Goal: Navigation & Orientation: Go to known website

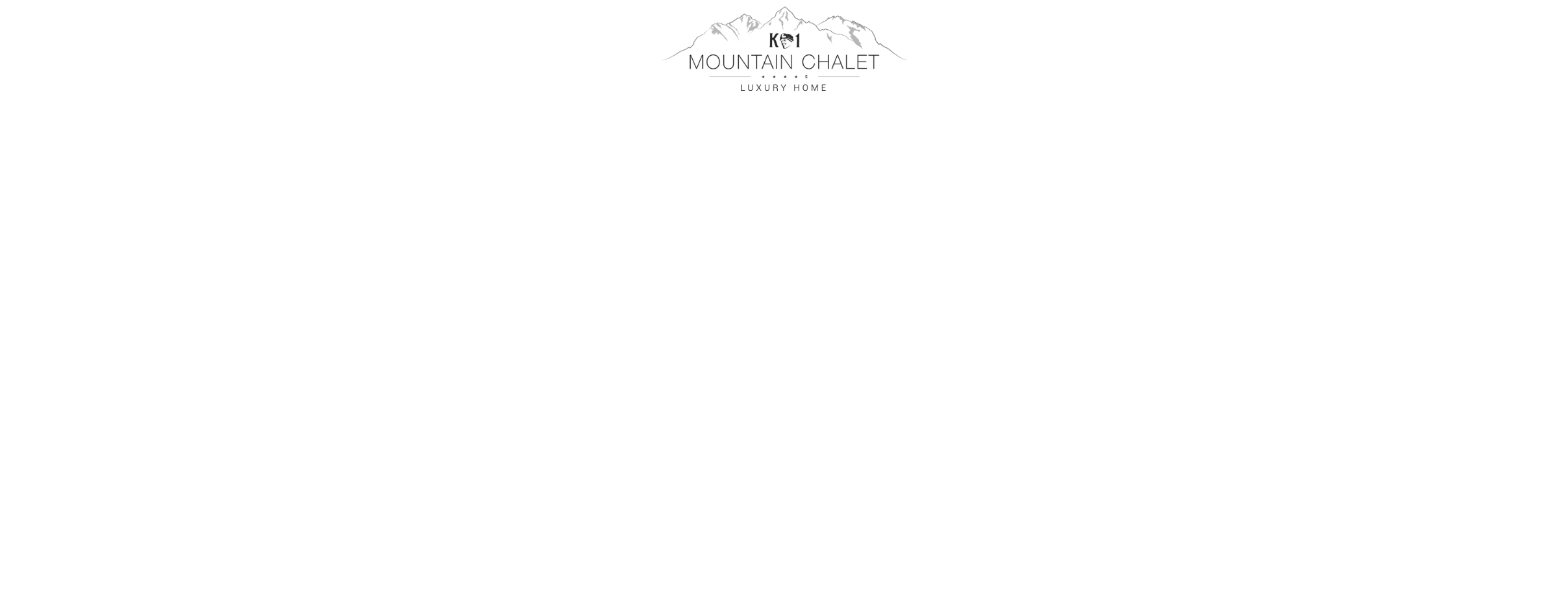
click at [780, 45] on div at bounding box center [784, 48] width 727 height 84
click at [794, 63] on div at bounding box center [784, 48] width 727 height 84
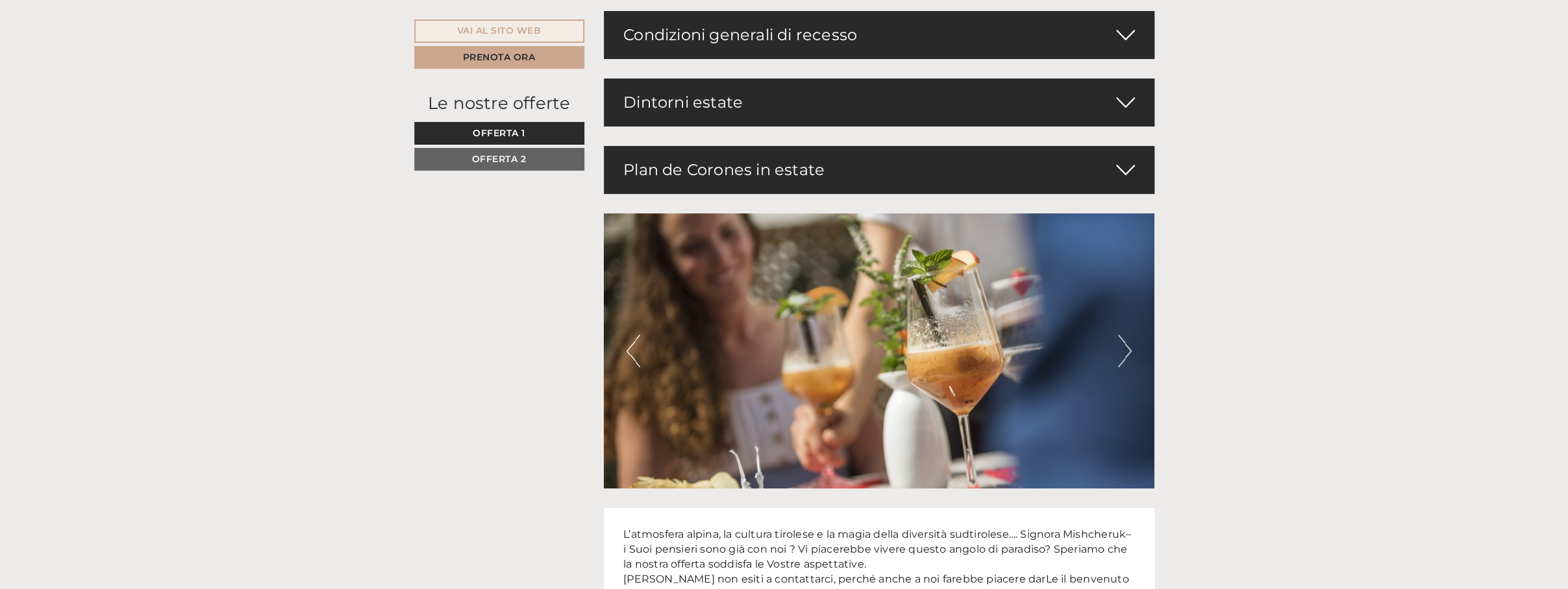
scroll to position [3699, 0]
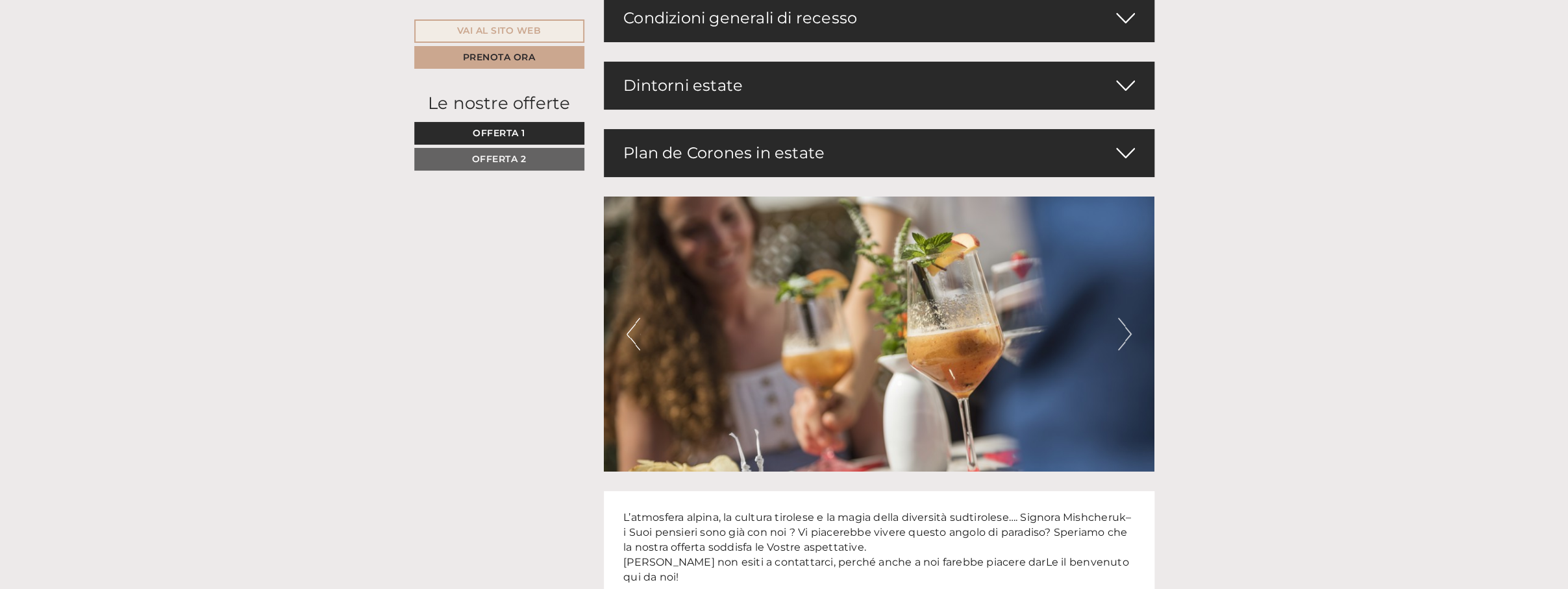
click at [1139, 88] on div "Dintorni estate" at bounding box center [879, 86] width 551 height 48
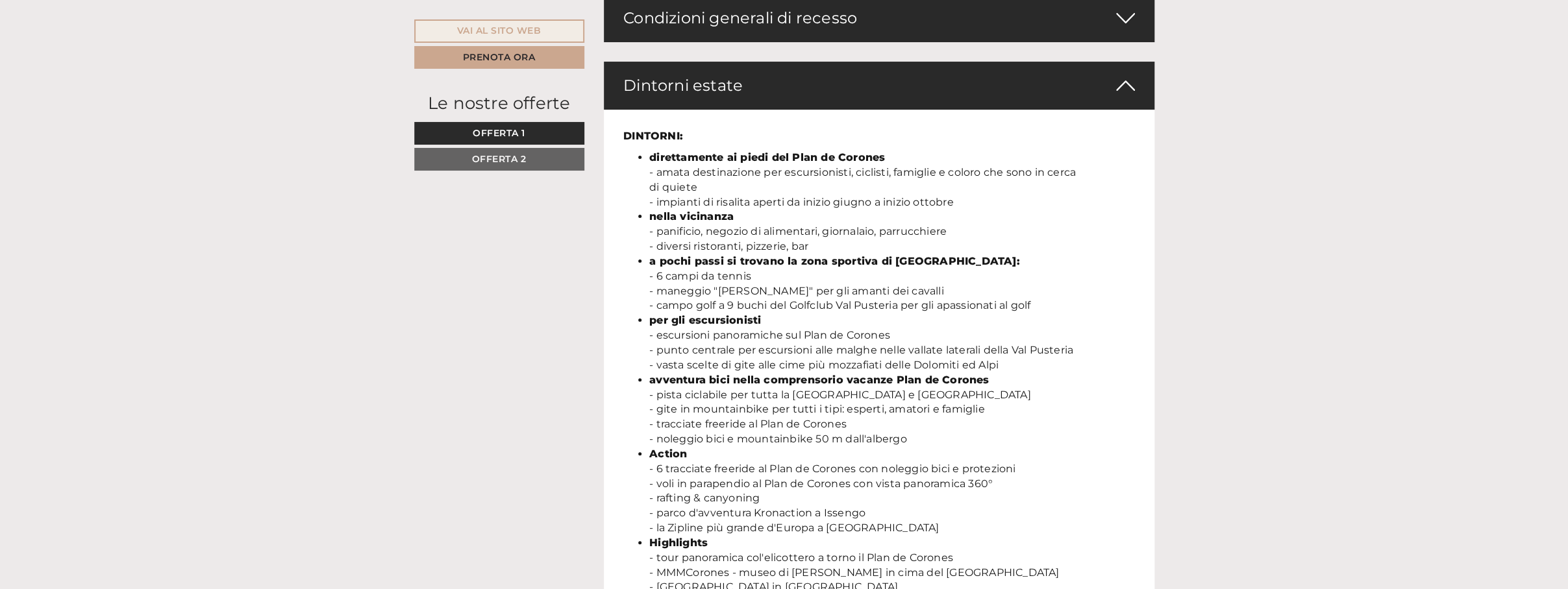
click at [1139, 88] on div "Dintorni estate" at bounding box center [879, 86] width 551 height 48
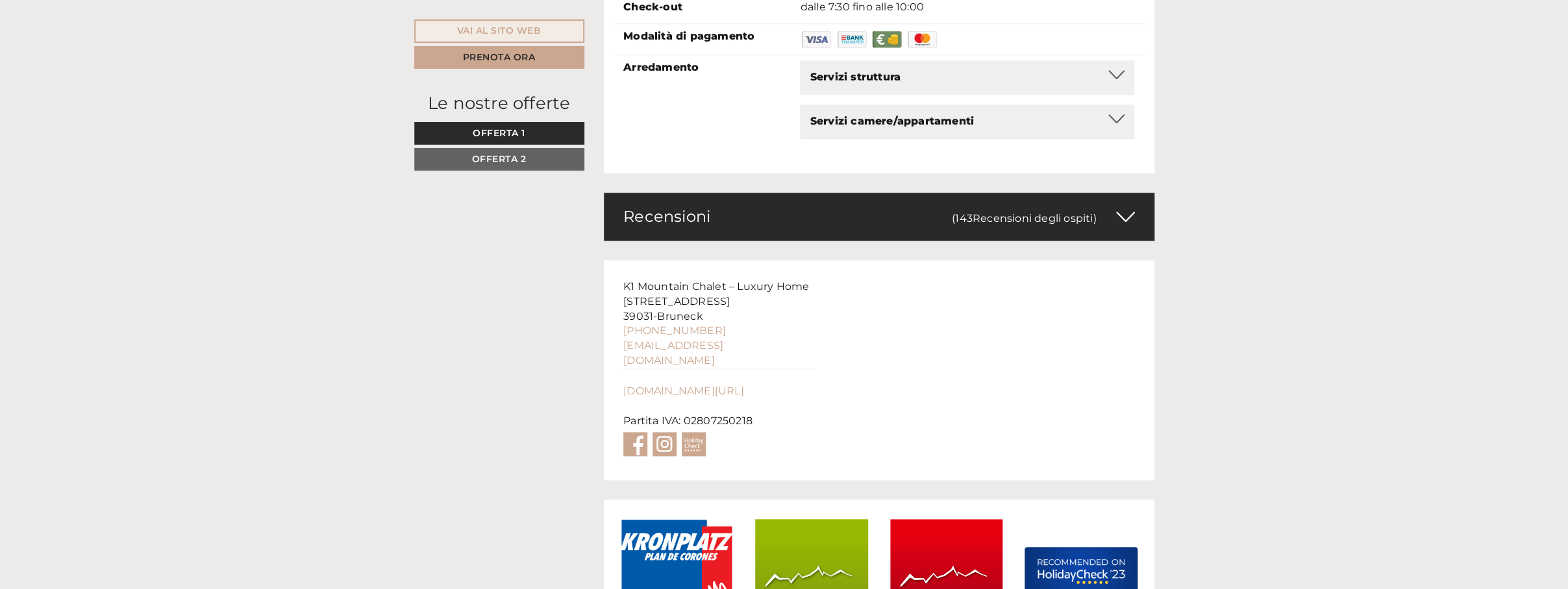
scroll to position [4624, 0]
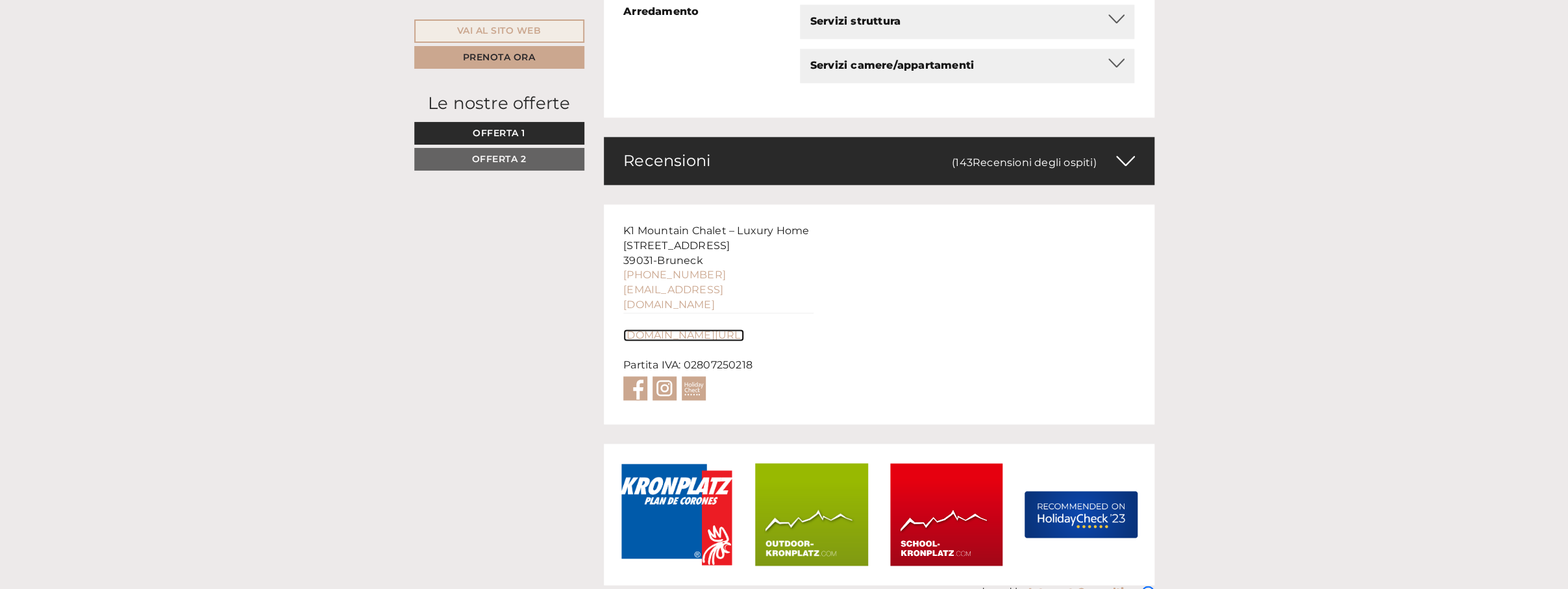
click at [700, 329] on link "[DOMAIN_NAME][URL]" at bounding box center [683, 335] width 121 height 12
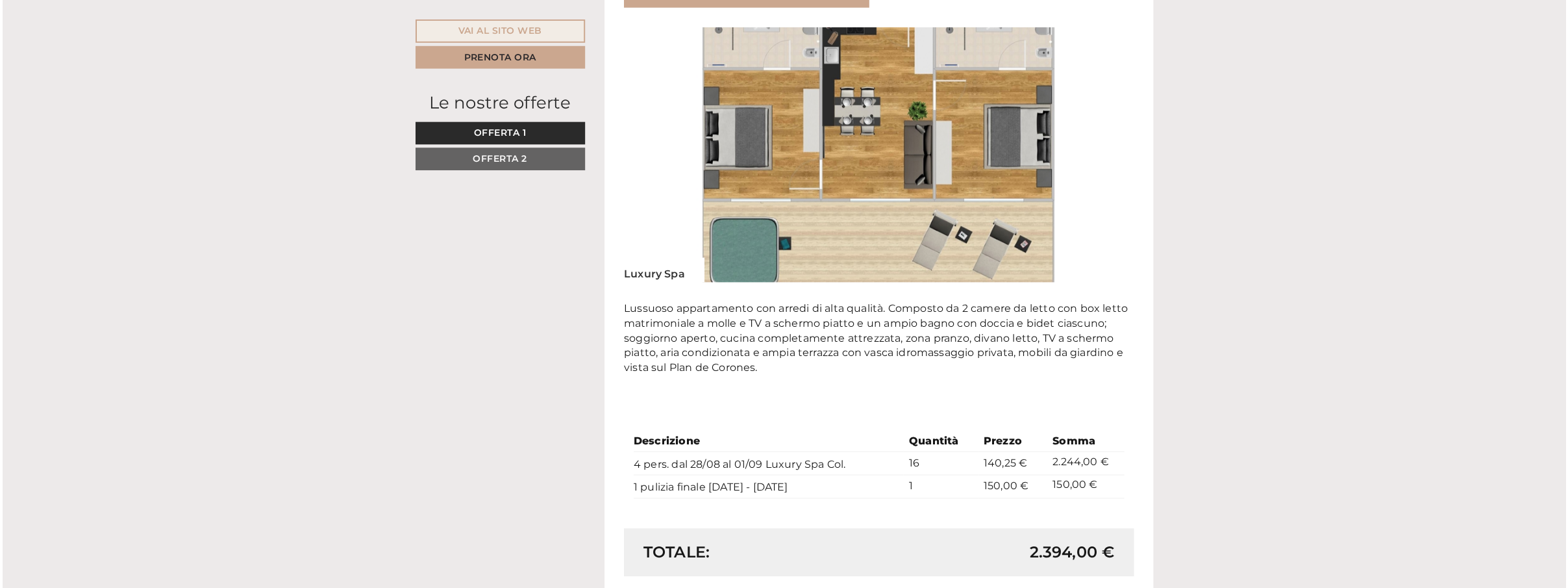
scroll to position [1901, 0]
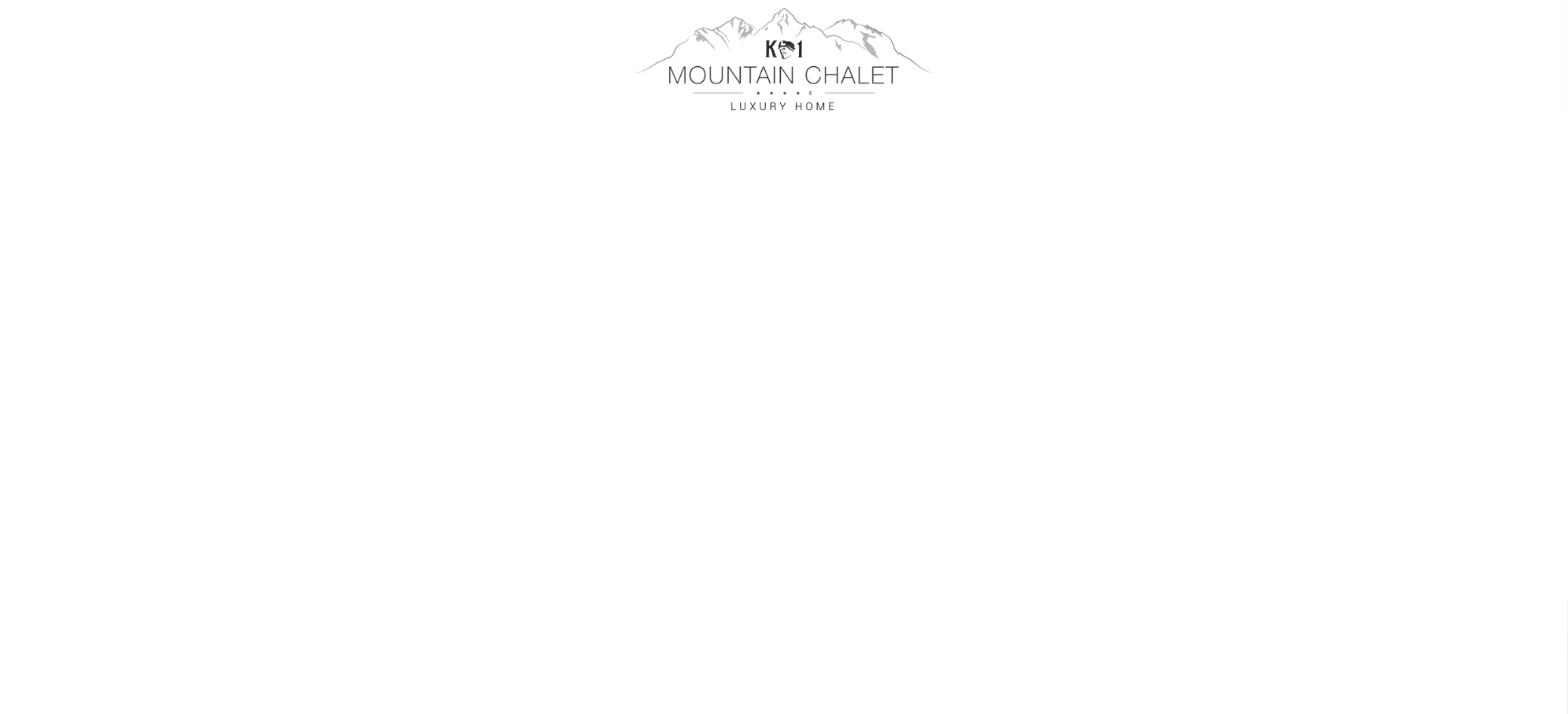
click at [785, 67] on div at bounding box center [784, 59] width 882 height 103
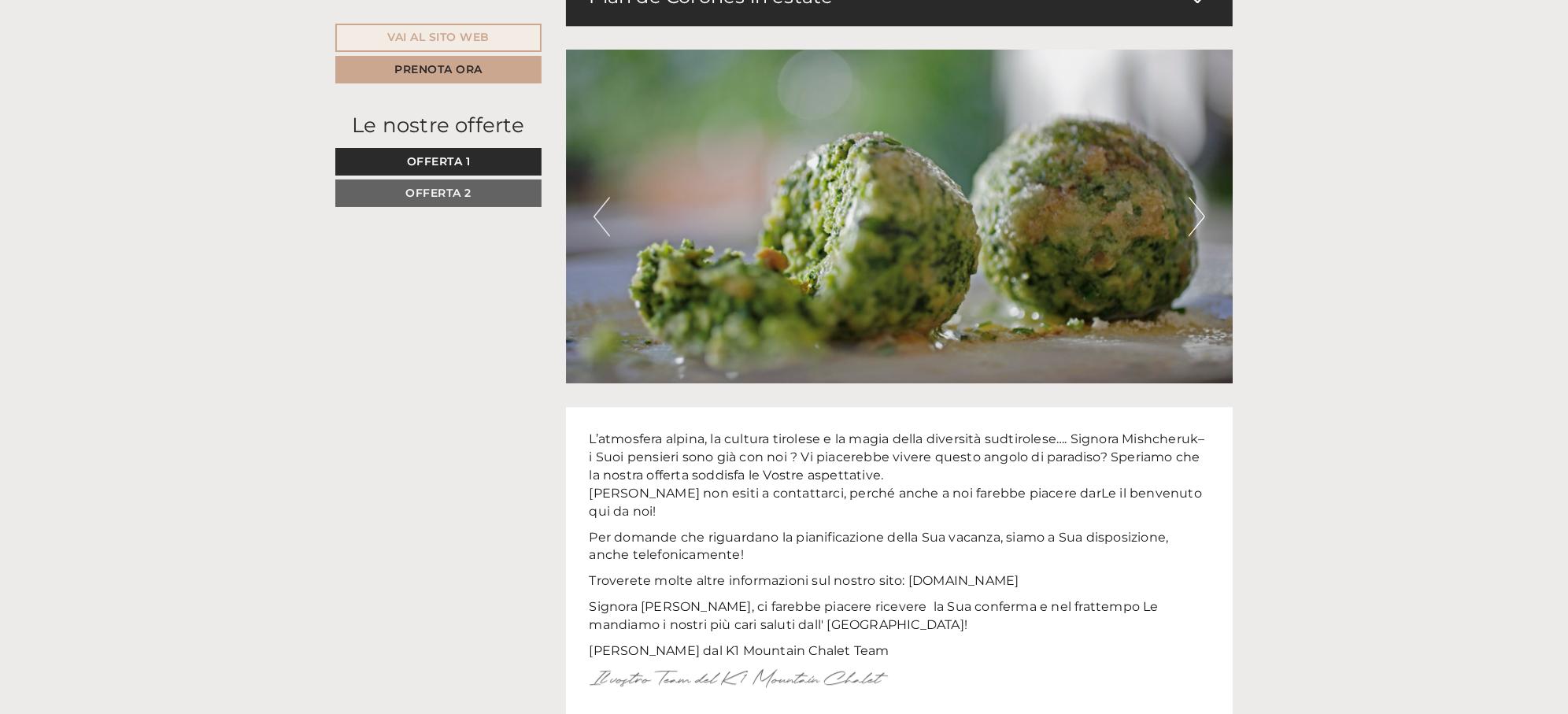
scroll to position [5484, 0]
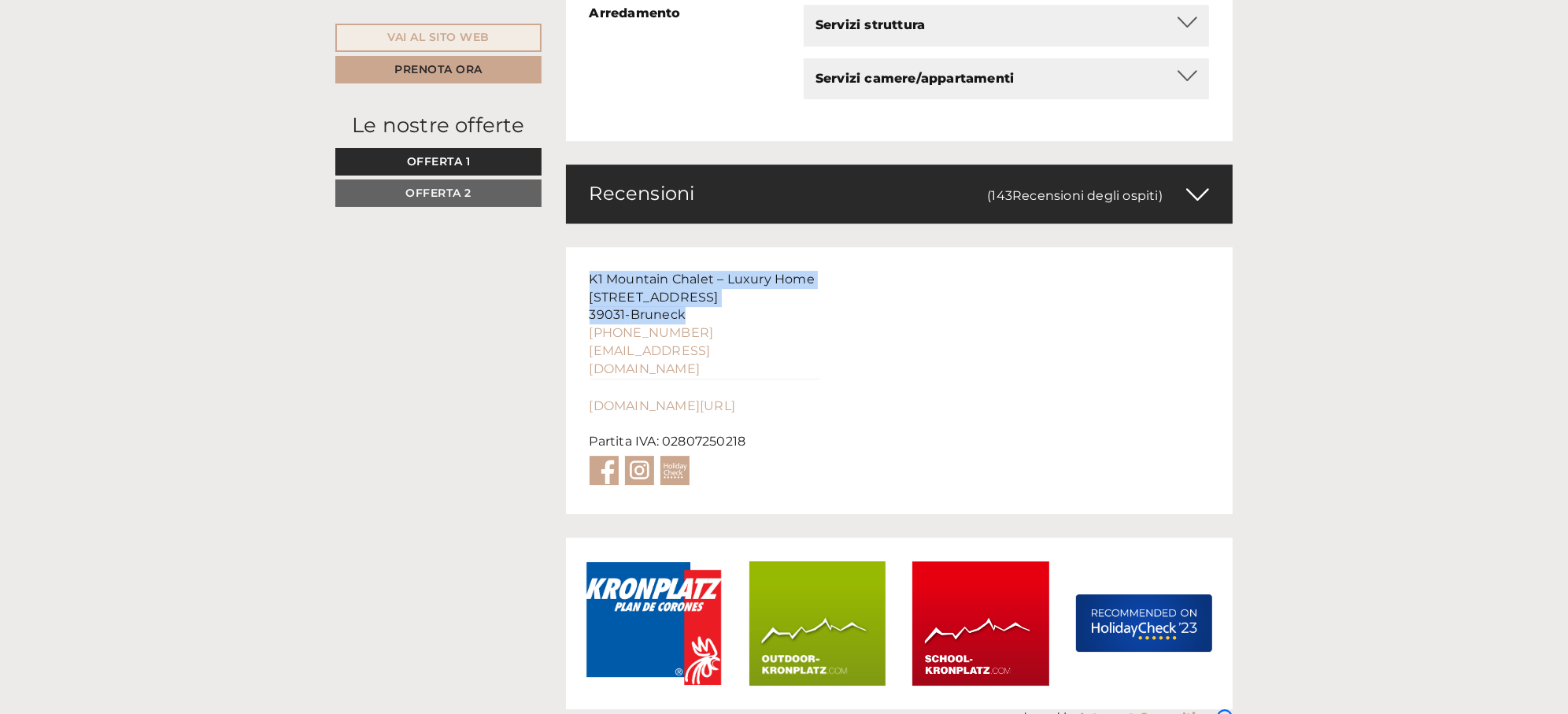
drag, startPoint x: 704, startPoint y: 295, endPoint x: 581, endPoint y: 257, distance: 128.7
click at [581, 257] on div "K1 Mountain Chalet – Luxury Home [STREET_ADDRESS] [PHONE_NUMBER] [EMAIL_ADDRESS…" at bounding box center [705, 380] width 278 height 267
drag, startPoint x: 581, startPoint y: 257, endPoint x: 622, endPoint y: 276, distance: 45.2
copy div "K1 Mountain Chalet – Luxury Home [STREET_ADDRESS]"
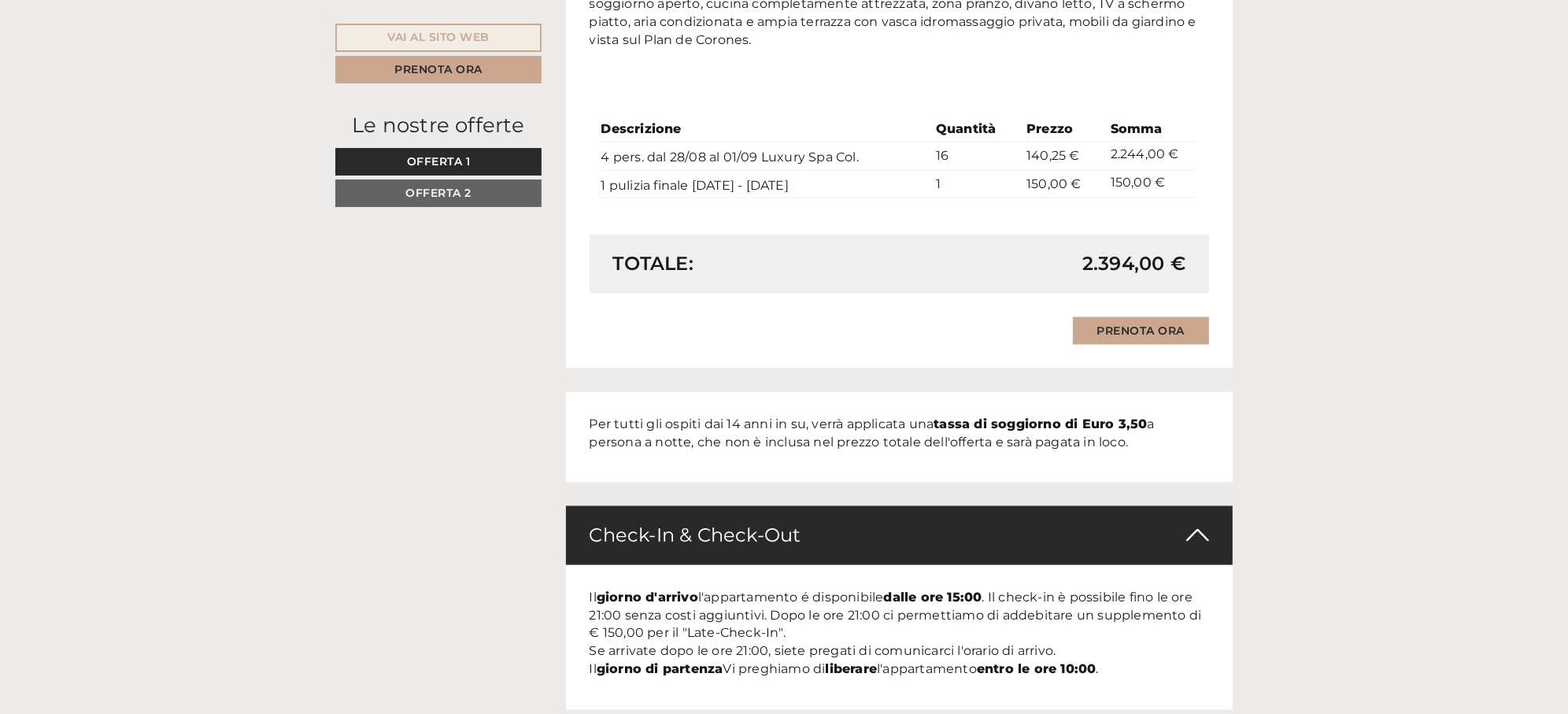
scroll to position [2570, 0]
